Goal: Task Accomplishment & Management: Use online tool/utility

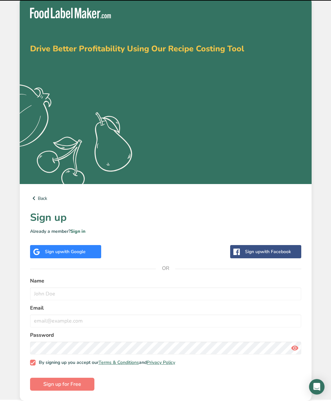
scroll to position [17, 0]
click at [41, 250] on div "Sign up with Google" at bounding box center [65, 251] width 71 height 13
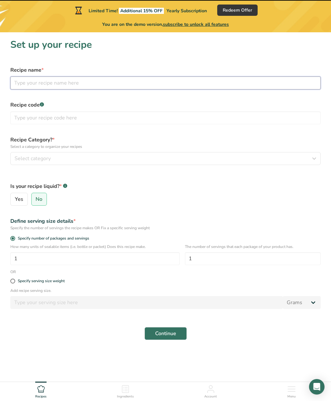
click at [20, 81] on input "text" at bounding box center [165, 83] width 310 height 13
type input "Hot Sugarcane Molasses"
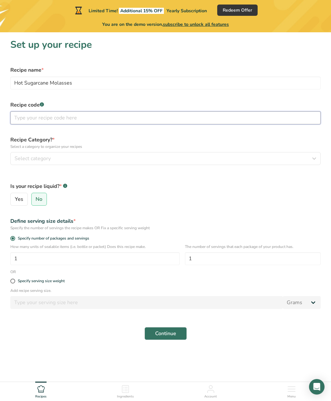
click at [19, 121] on input "text" at bounding box center [165, 117] width 310 height 13
click at [17, 157] on span "Select category" at bounding box center [33, 159] width 36 height 8
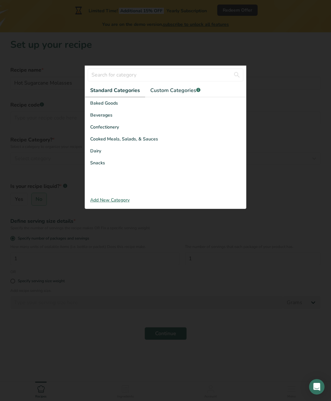
click at [94, 141] on span "Cooked Meals, Salads, & Sauces" at bounding box center [124, 139] width 68 height 7
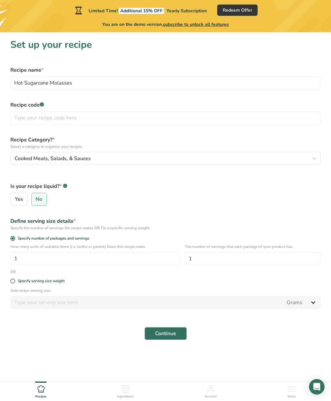
click at [22, 262] on input "1" at bounding box center [94, 258] width 169 height 13
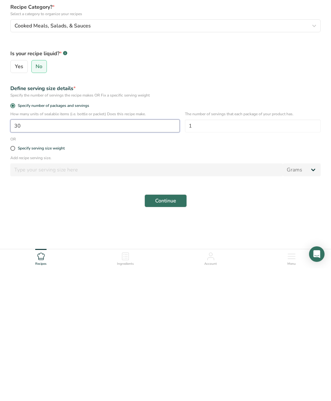
type input "30"
click at [268, 252] on input "1" at bounding box center [253, 258] width 136 height 13
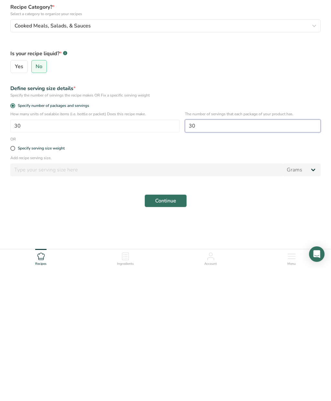
type input "30"
click at [26, 252] on input "30" at bounding box center [94, 258] width 169 height 13
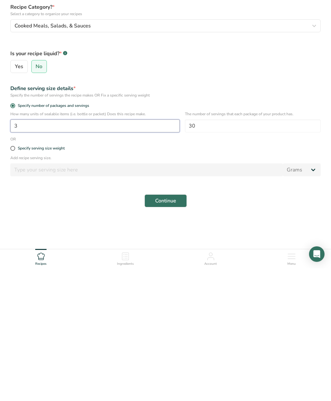
type input "1"
click at [21, 323] on div "Continue" at bounding box center [165, 333] width 318 height 21
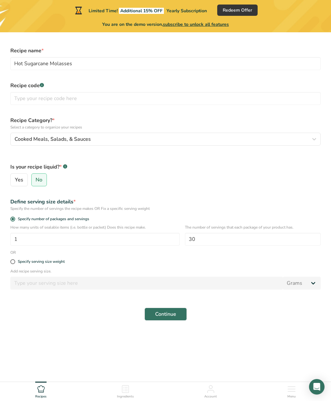
click at [16, 259] on span "Specify serving size weight" at bounding box center [39, 261] width 49 height 5
click at [15, 260] on input "Specify serving size weight" at bounding box center [12, 262] width 4 height 4
radio input "true"
radio input "false"
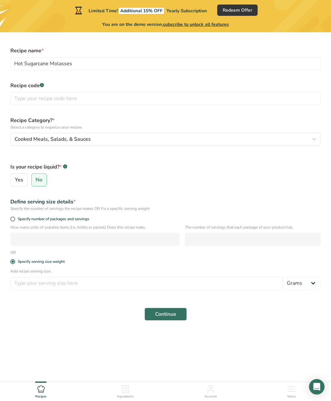
click at [12, 217] on span at bounding box center [12, 219] width 5 height 5
click at [12, 217] on input "Specify number of packages and servings" at bounding box center [12, 219] width 4 height 4
radio input "true"
radio input "false"
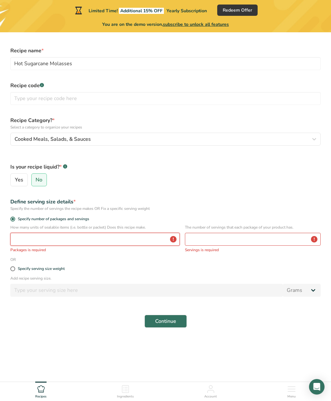
click at [18, 233] on input "number" at bounding box center [94, 239] width 169 height 13
click at [270, 233] on input "number" at bounding box center [253, 239] width 136 height 13
type input "30"
click at [17, 233] on input "number" at bounding box center [94, 239] width 169 height 13
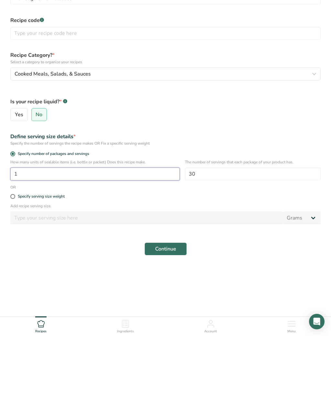
type input "1"
click at [20, 269] on div "Add recipe serving size. Grams kg mg mcg lb oz l mL fl oz tbsp tsp cup qt gallon" at bounding box center [165, 281] width 318 height 25
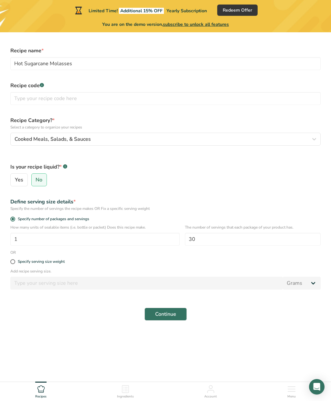
click at [176, 311] on span "Continue" at bounding box center [165, 315] width 21 height 8
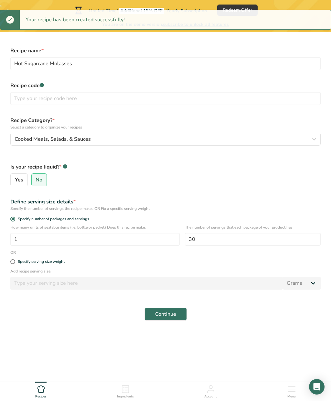
click at [149, 308] on button "Continue" at bounding box center [165, 314] width 42 height 13
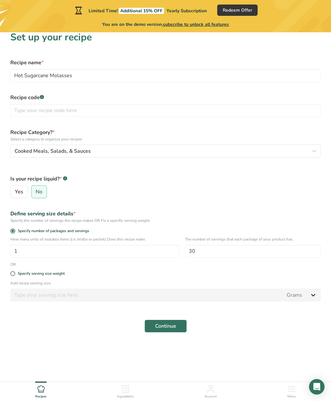
scroll to position [0, 0]
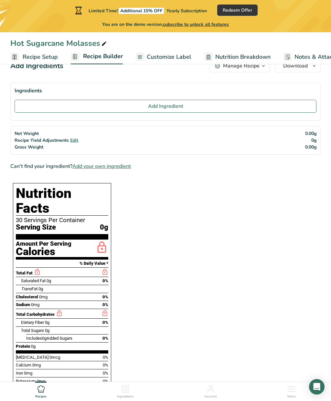
scroll to position [24, 0]
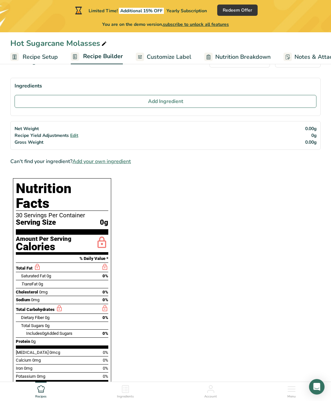
click at [46, 105] on button "Add Ingredient" at bounding box center [166, 101] width 302 height 13
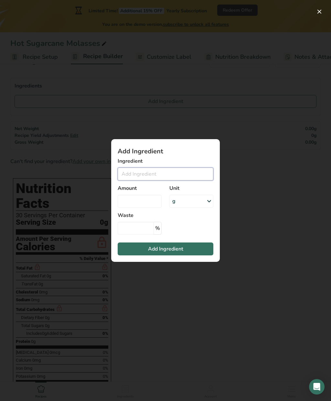
click at [188, 174] on input "Add ingredient modal" at bounding box center [166, 174] width 96 height 13
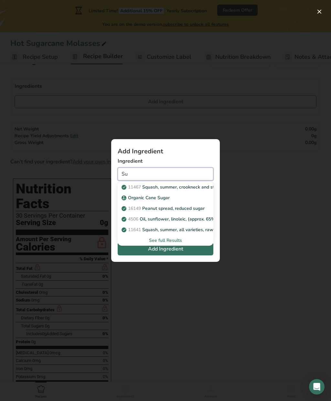
type input "Su"
click at [275, 214] on div "Add ingredient modal" at bounding box center [165, 200] width 331 height 401
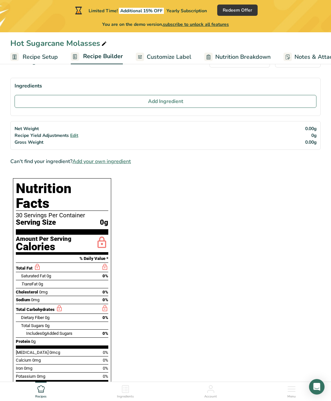
click at [21, 57] on link "Recipe Setup" at bounding box center [33, 57] width 47 height 15
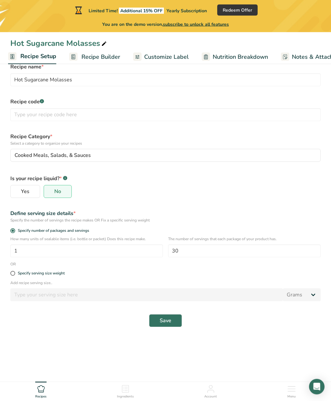
scroll to position [25, 0]
click at [81, 59] on span "Recipe Builder" at bounding box center [100, 57] width 39 height 9
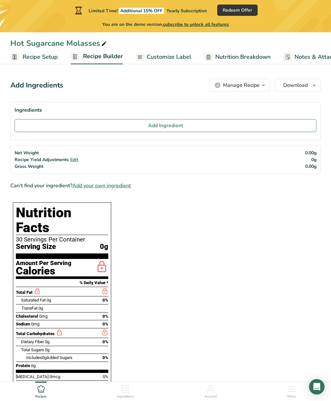
click at [155, 128] on span "Add Ingredient" at bounding box center [165, 126] width 35 height 8
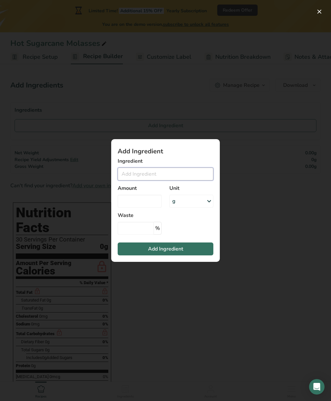
click at [156, 176] on input "Add ingredient modal" at bounding box center [166, 174] width 96 height 13
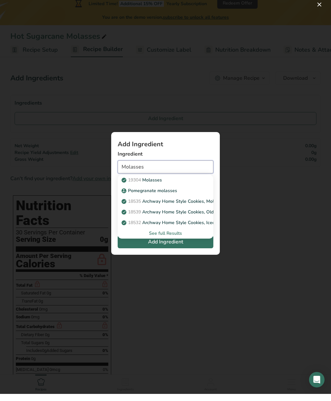
type input "Molasses"
click at [180, 237] on div "See full Results" at bounding box center [165, 240] width 85 height 7
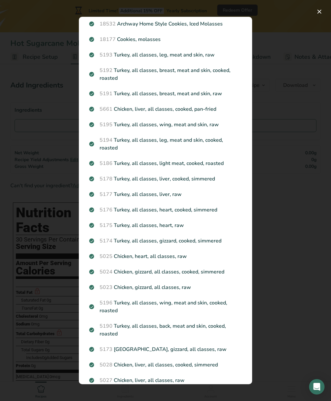
click at [327, 8] on div "Search results modal" at bounding box center [165, 200] width 331 height 401
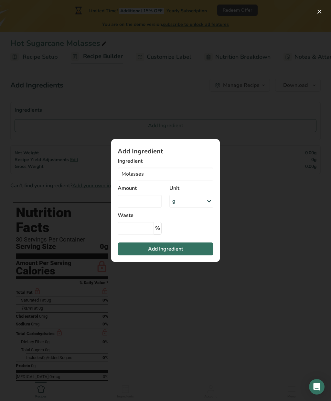
click at [190, 249] on button "Add Ingredient" at bounding box center [166, 249] width 96 height 13
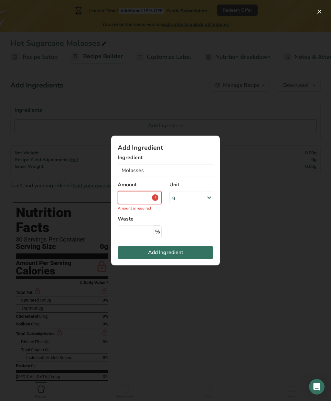
click at [149, 197] on input "Add ingredient modal" at bounding box center [140, 197] width 44 height 13
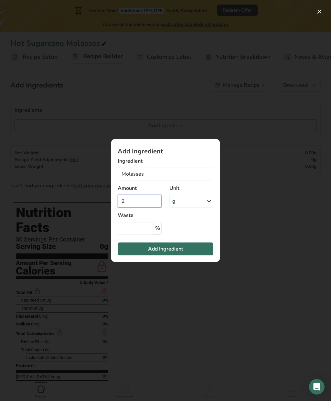
type input "2"
click at [205, 244] on button "Add Ingredient" at bounding box center [166, 249] width 96 height 13
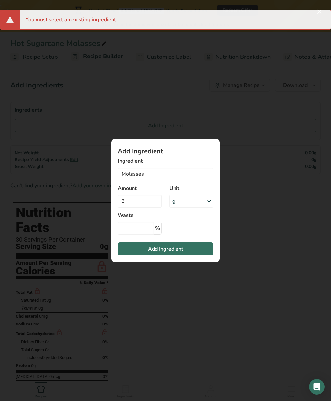
click at [204, 251] on button "Add Ingredient" at bounding box center [166, 249] width 96 height 13
click at [198, 248] on button "Add Ingredient" at bounding box center [166, 249] width 96 height 13
click at [308, 47] on div "Add ingredient modal" at bounding box center [165, 200] width 331 height 401
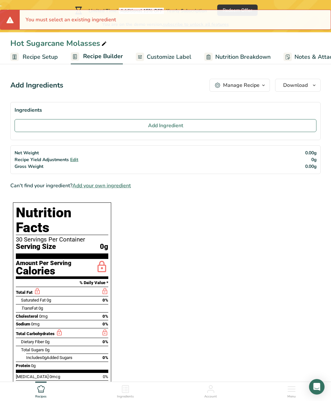
click at [258, 90] on button "Manage Recipe" at bounding box center [239, 85] width 60 height 13
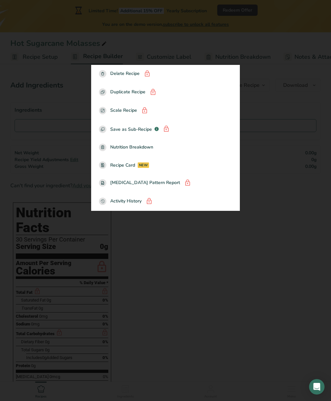
click at [194, 237] on div at bounding box center [165, 200] width 331 height 401
